Goal: Check status: Check status

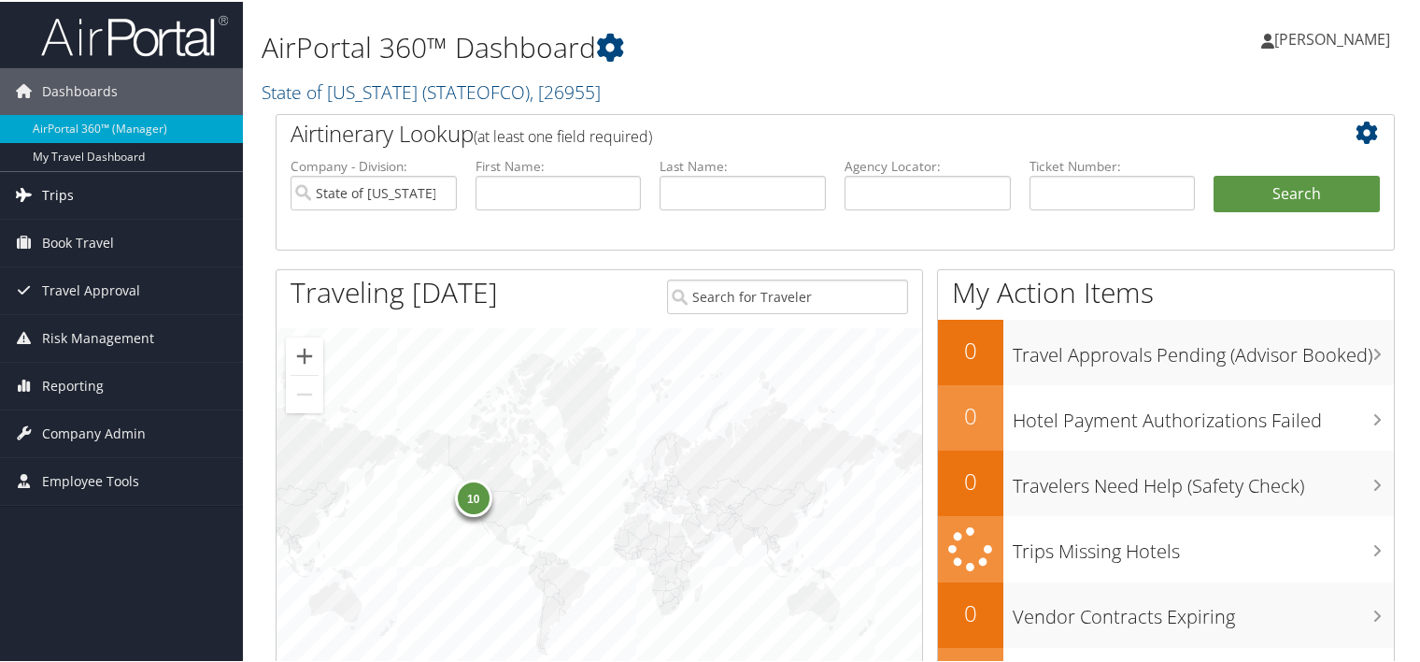
click at [44, 186] on span "Trips" at bounding box center [58, 193] width 32 height 47
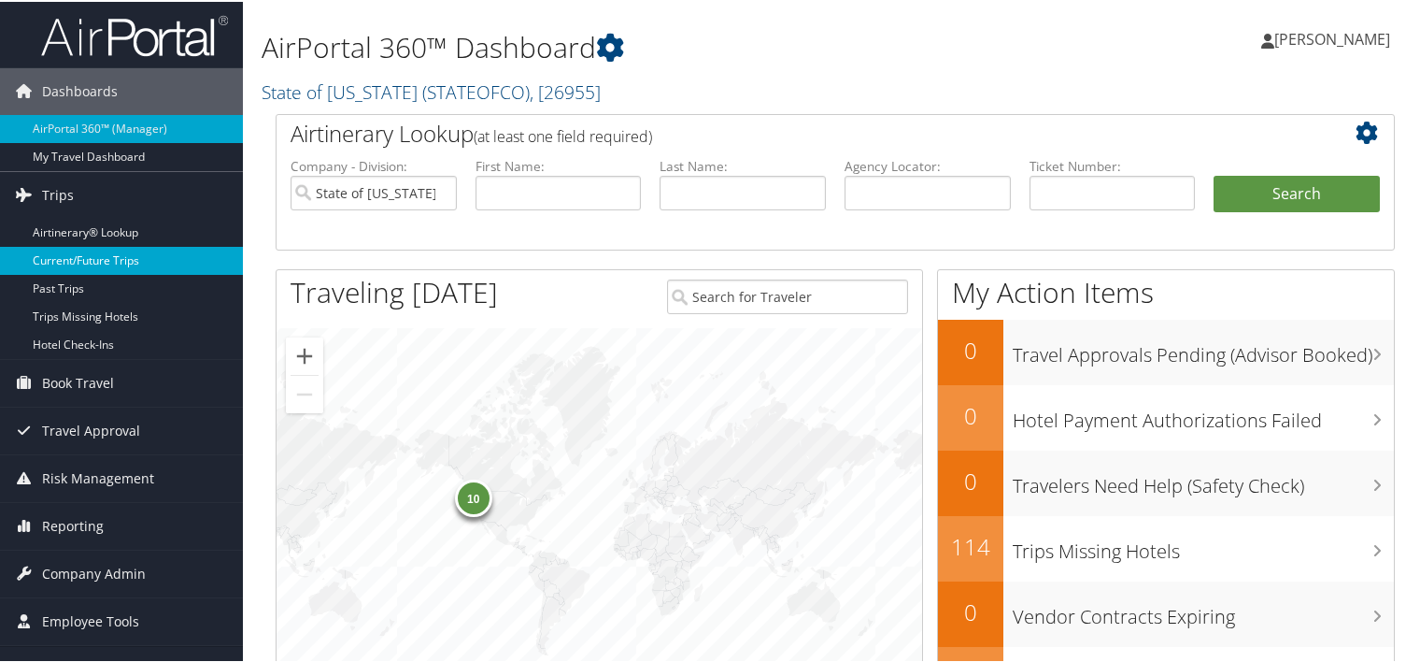
click at [86, 254] on link "Current/Future Trips" at bounding box center [121, 259] width 243 height 28
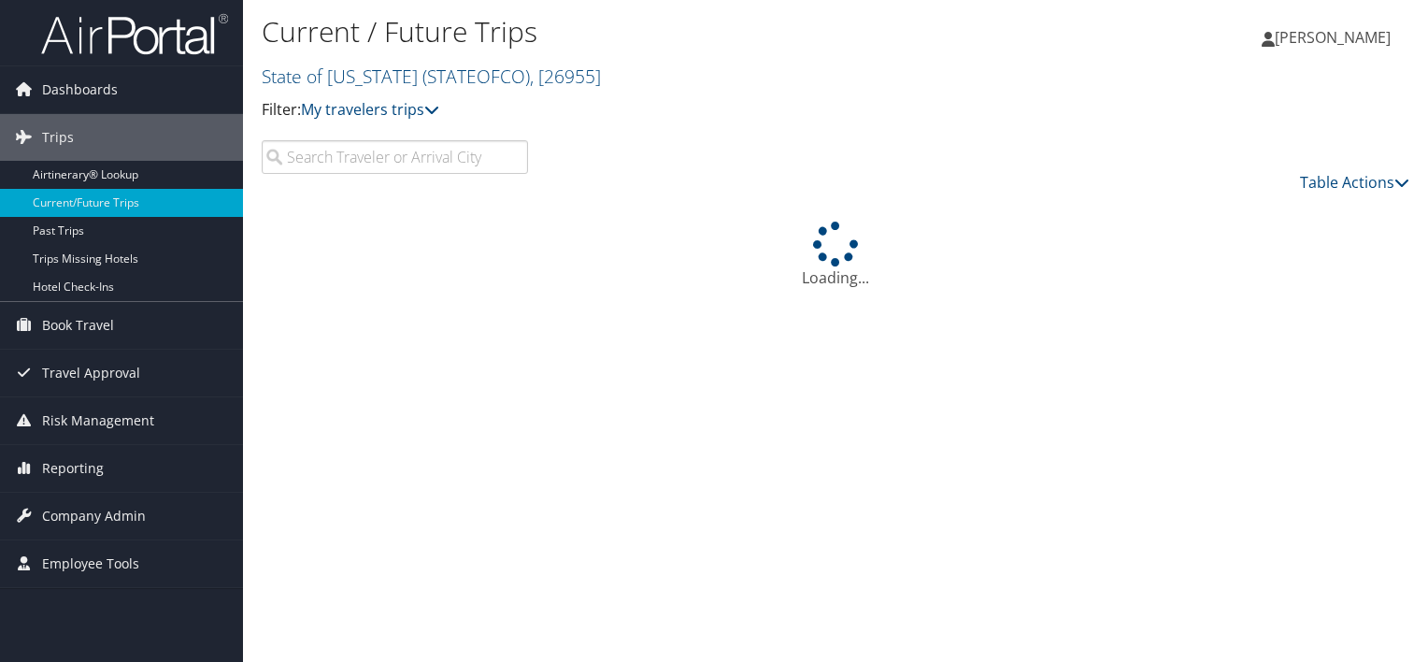
click at [341, 159] on input "search" at bounding box center [395, 157] width 266 height 34
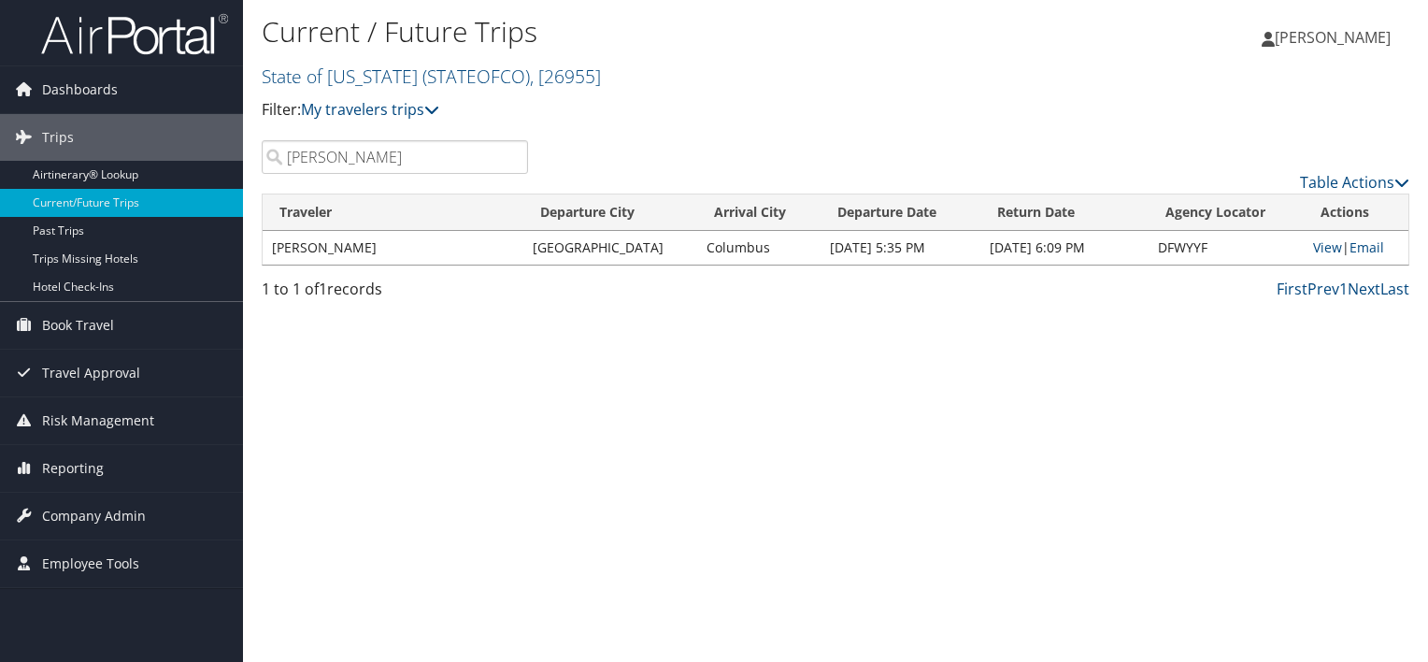
type input "[PERSON_NAME]"
click at [613, 267] on div "Loading... Traveler Departure City Arrival City Departure Date Return Date Agen…" at bounding box center [835, 235] width 1147 height 84
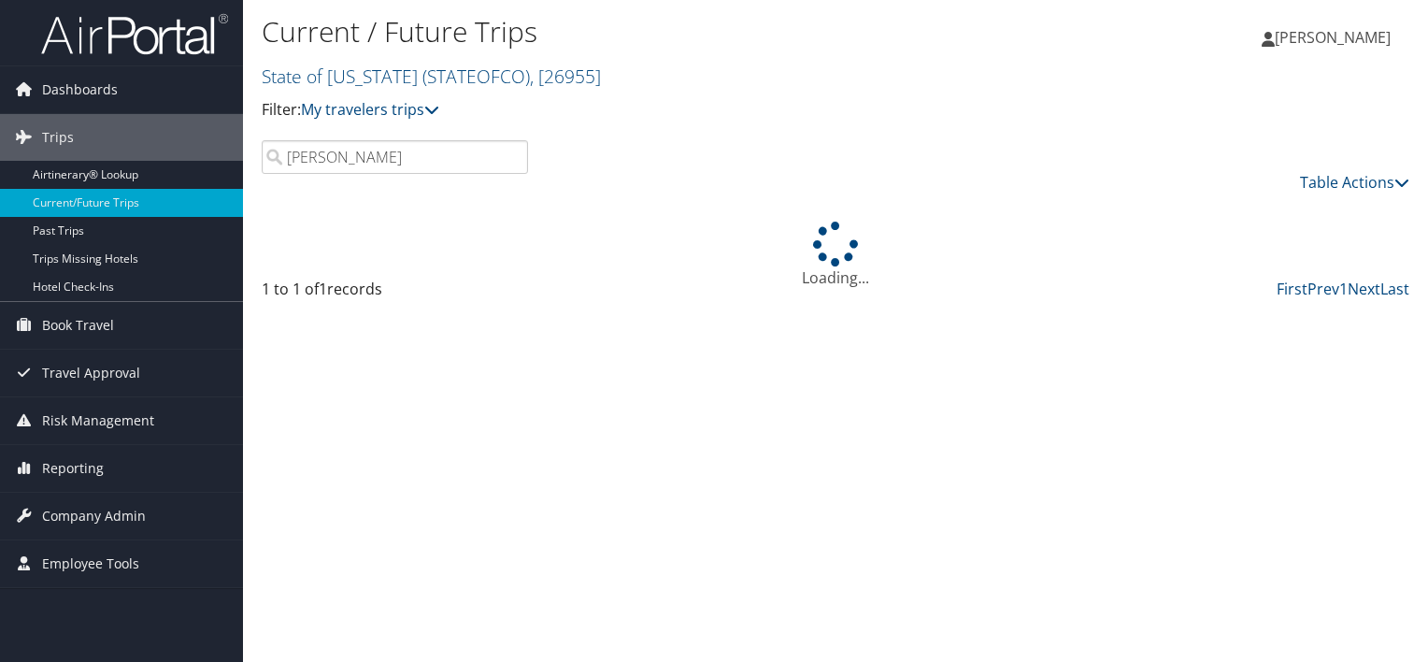
click at [710, 247] on div "Loading..." at bounding box center [835, 254] width 1147 height 67
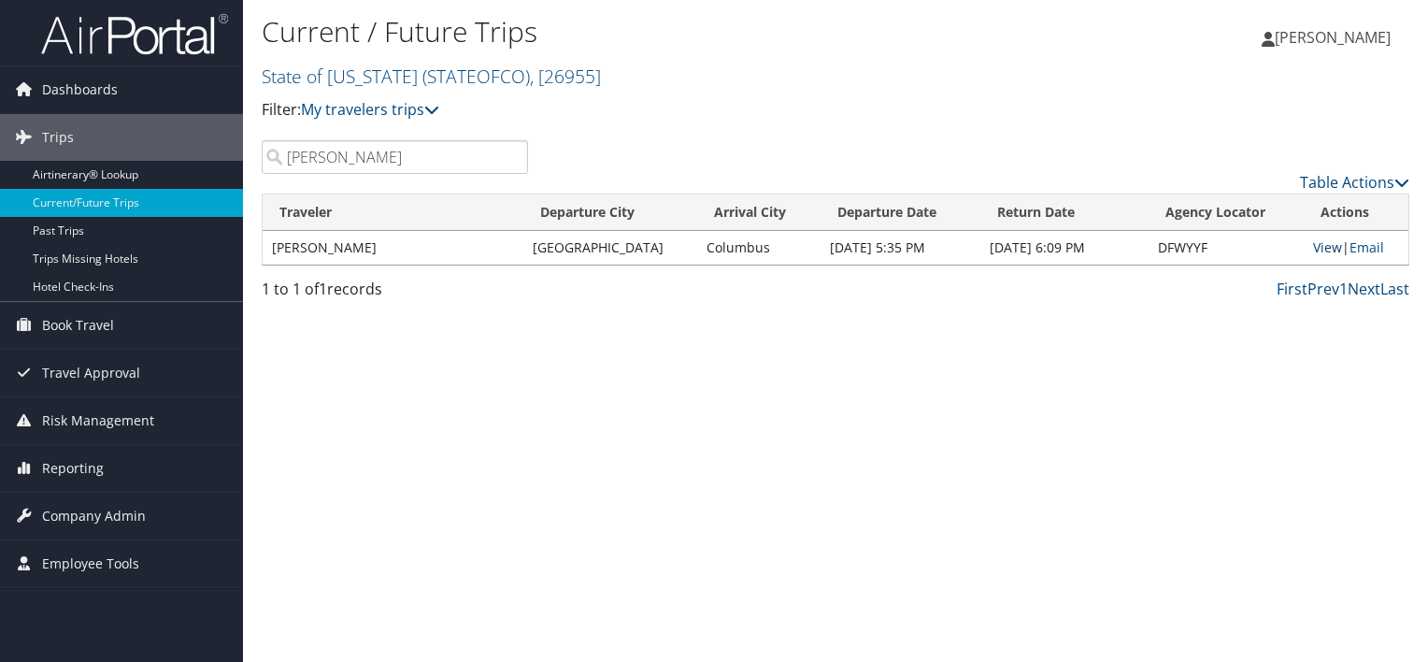
click at [1327, 244] on link "View" at bounding box center [1327, 247] width 29 height 18
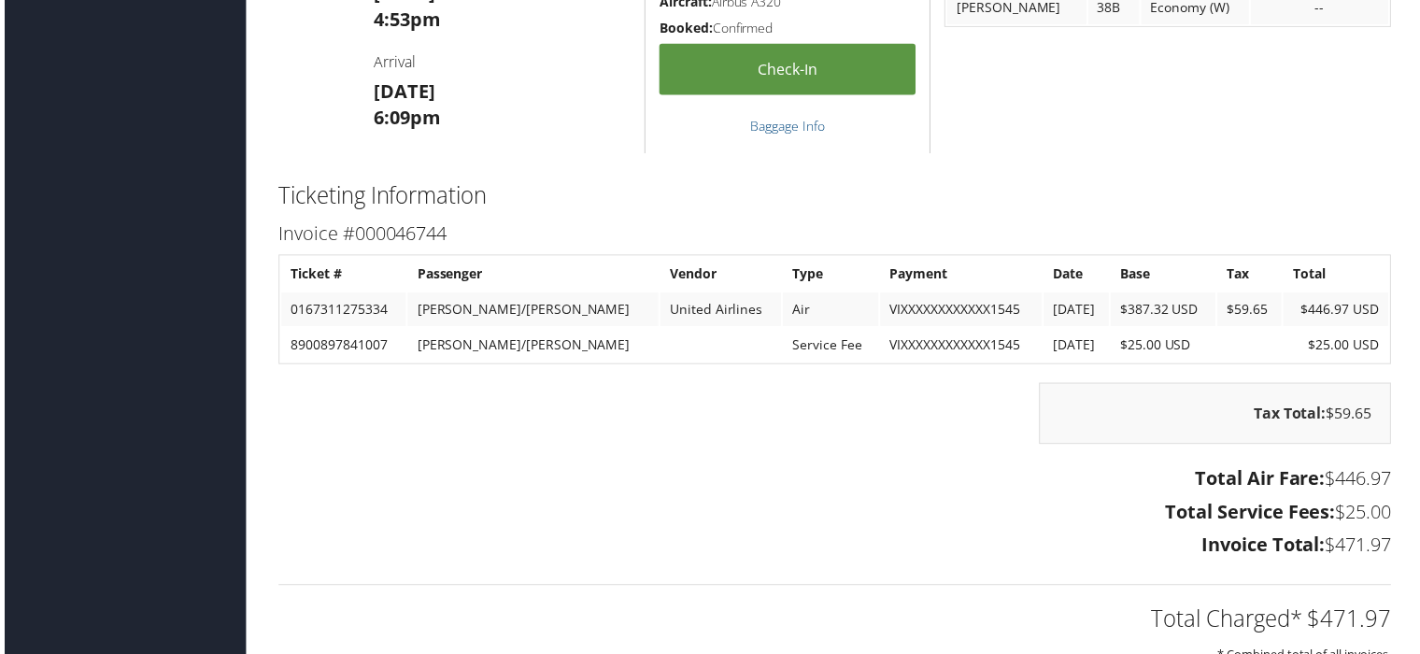
scroll to position [1580, 0]
